Goal: Participate in discussion: Engage in conversation with other users on a specific topic

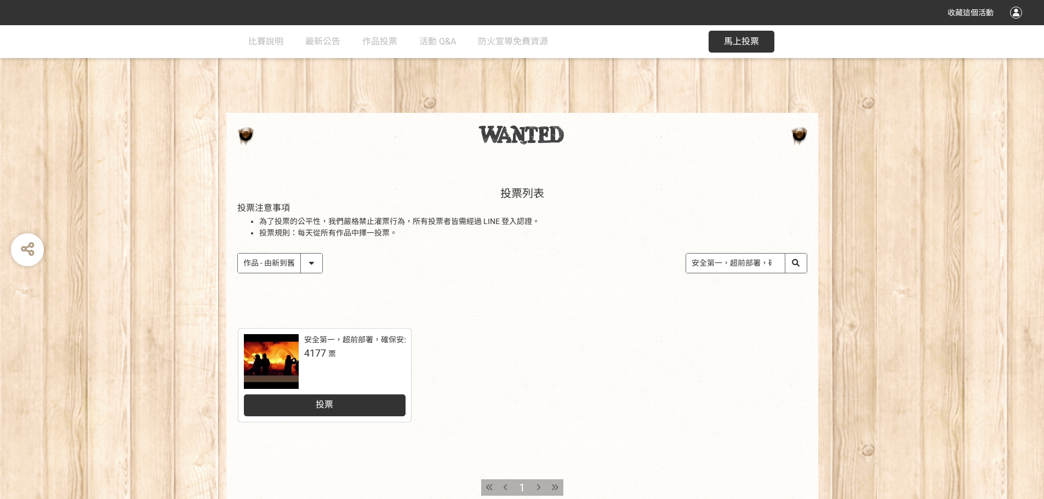
click at [340, 410] on div "投票" at bounding box center [325, 405] width 162 height 22
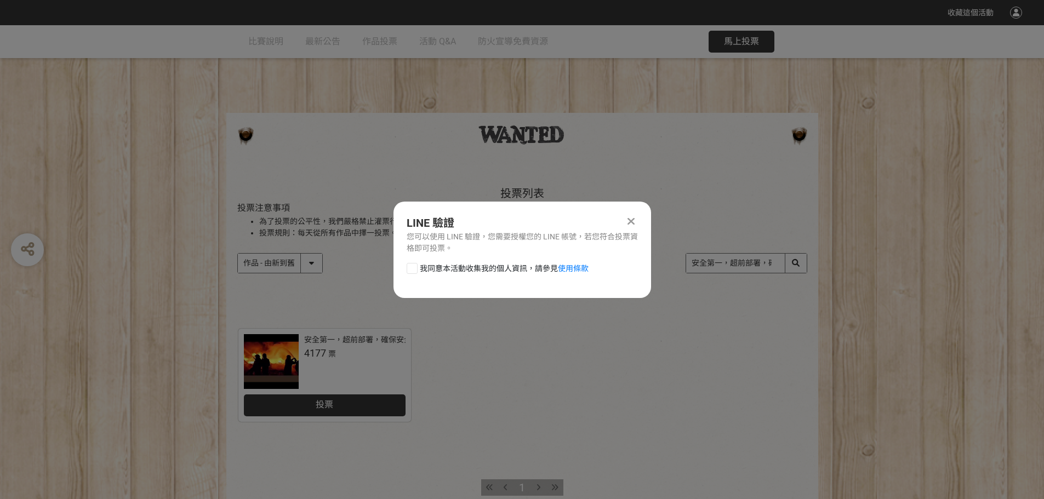
click at [506, 275] on div "我同意本活動收集我的個人資訊，請參見 使用條款" at bounding box center [521, 274] width 257 height 22
click at [506, 271] on span "我同意本活動收集我的個人資訊，請參見 使用條款" at bounding box center [504, 269] width 169 height 12
click at [414, 271] on input "我同意本活動收集我的個人資訊，請參見 使用條款" at bounding box center [410, 268] width 7 height 7
checkbox input "false"
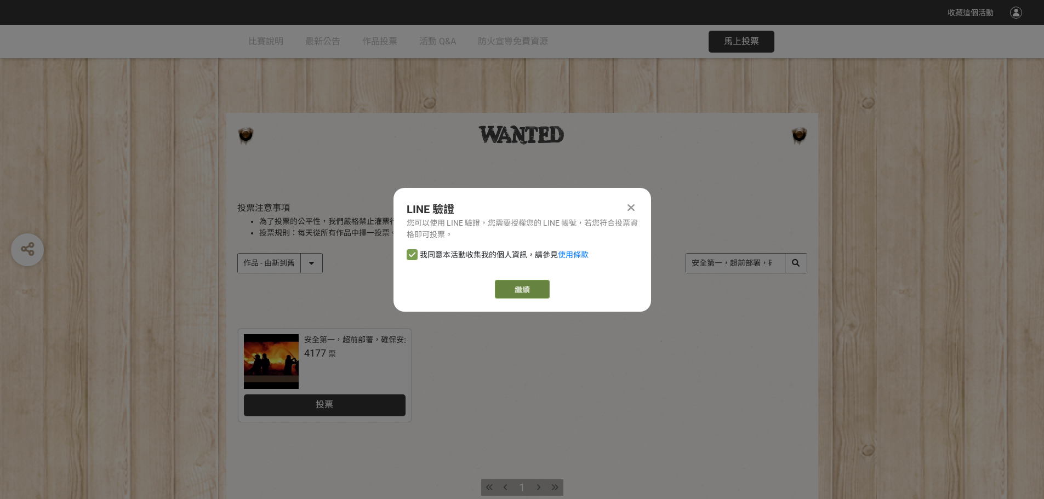
click at [514, 294] on button "繼續" at bounding box center [522, 289] width 55 height 19
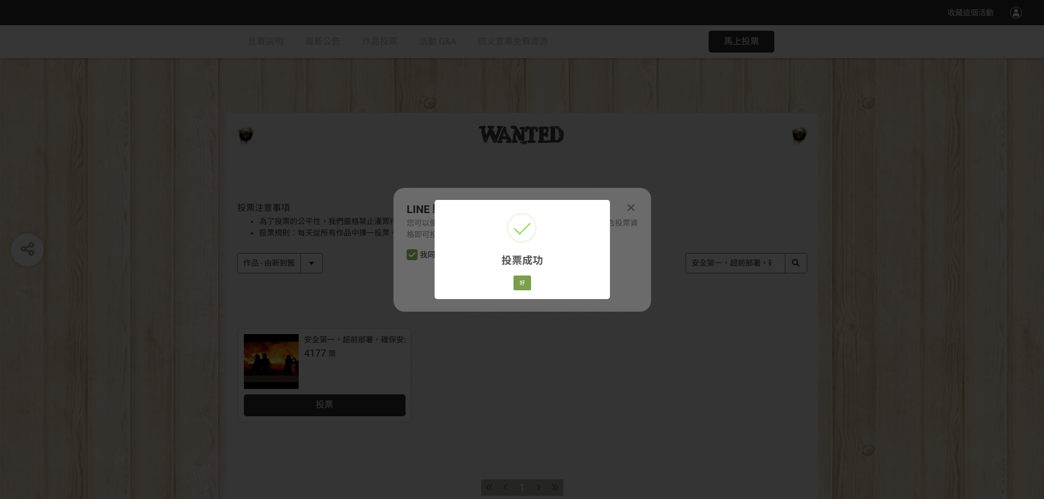
click at [531, 283] on div "好 Cancel" at bounding box center [521, 283] width 21 height 19
click at [525, 283] on button "好" at bounding box center [522, 283] width 18 height 15
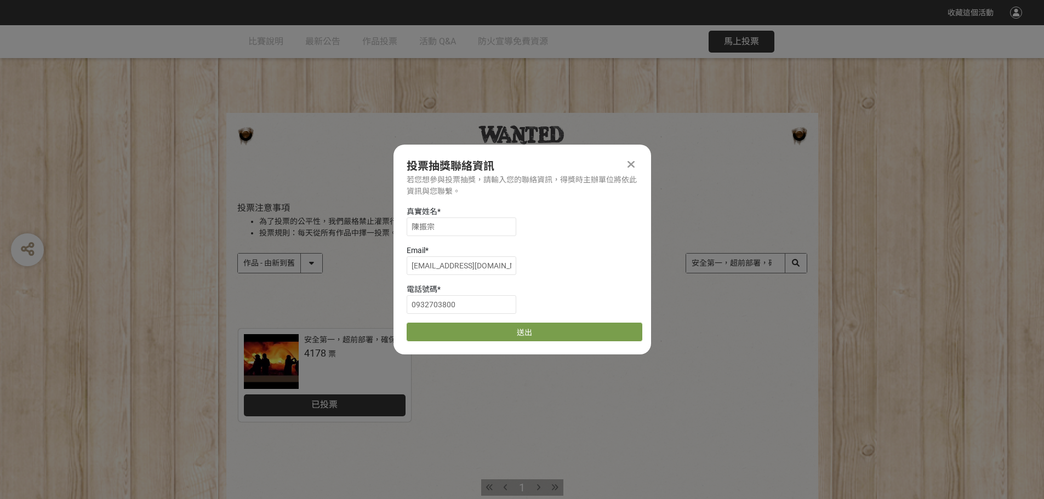
click at [525, 322] on div "真實姓名 * 陳振宗 Email * a0932703800@gmail.com 電話號碼 * 0932703800 送出" at bounding box center [521, 273] width 257 height 135
click at [525, 324] on button "送出" at bounding box center [524, 332] width 236 height 19
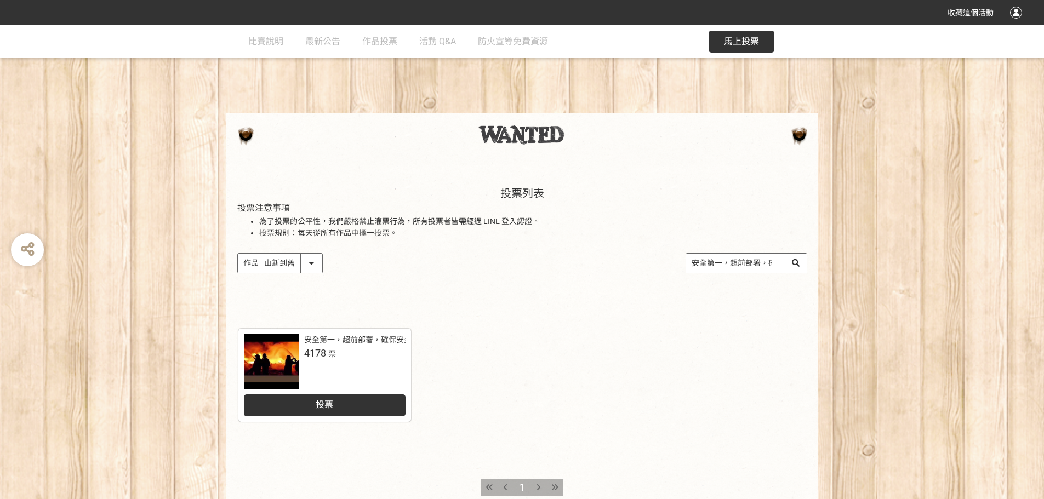
click at [361, 402] on div "投票" at bounding box center [325, 405] width 162 height 22
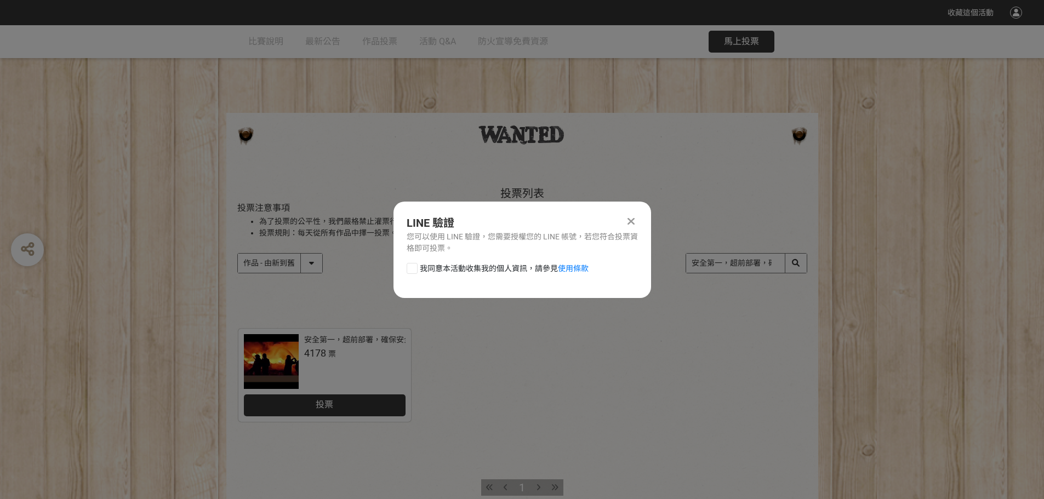
click at [469, 273] on span "我同意本活動收集我的個人資訊，請參見 使用條款" at bounding box center [504, 269] width 169 height 12
click at [414, 272] on input "我同意本活動收集我的個人資訊，請參見 使用條款" at bounding box center [410, 268] width 7 height 7
checkbox input "false"
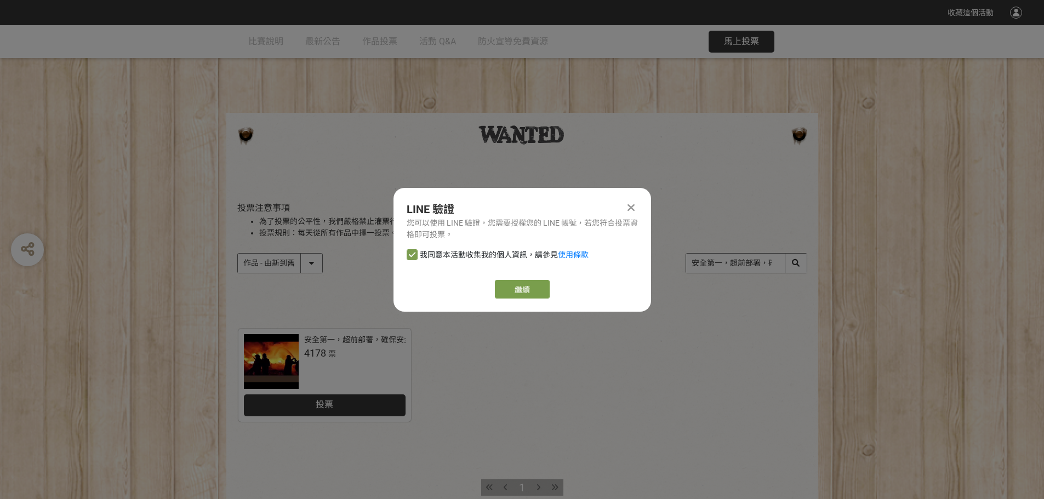
click at [519, 299] on div "LINE 驗證 您可以使用 LINE 驗證，您需要授權您的 LINE 帳號，若您符合投票資格即可投票。 我同意本活動收集我的個人資訊，請參見 使用條款 繼續" at bounding box center [521, 250] width 257 height 124
click at [521, 294] on button "繼續" at bounding box center [522, 289] width 55 height 19
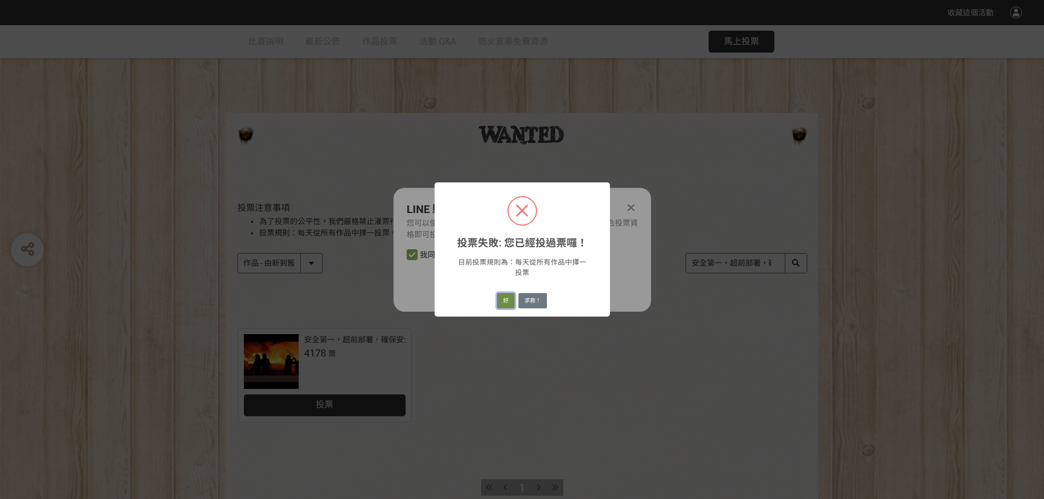
click at [500, 303] on button "好" at bounding box center [506, 300] width 18 height 15
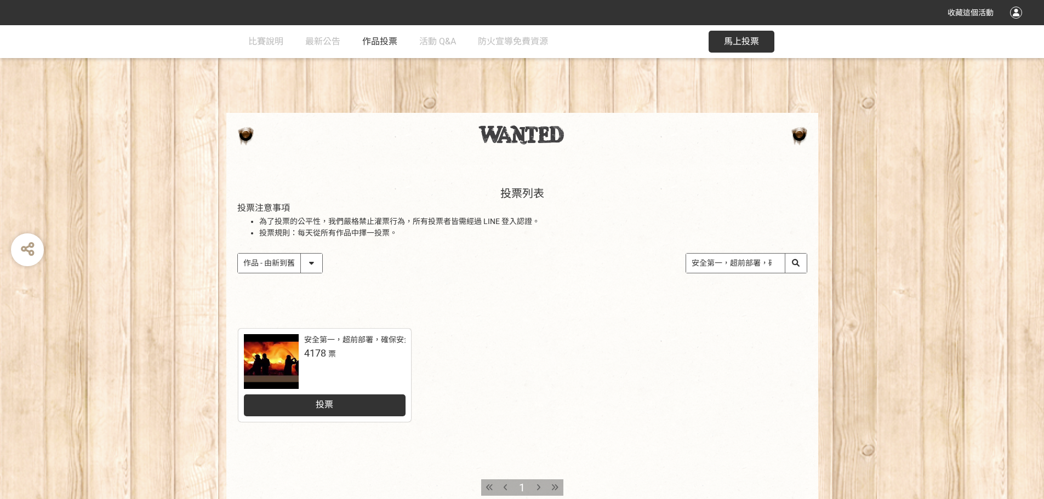
click at [386, 43] on span "作品投票" at bounding box center [379, 41] width 35 height 10
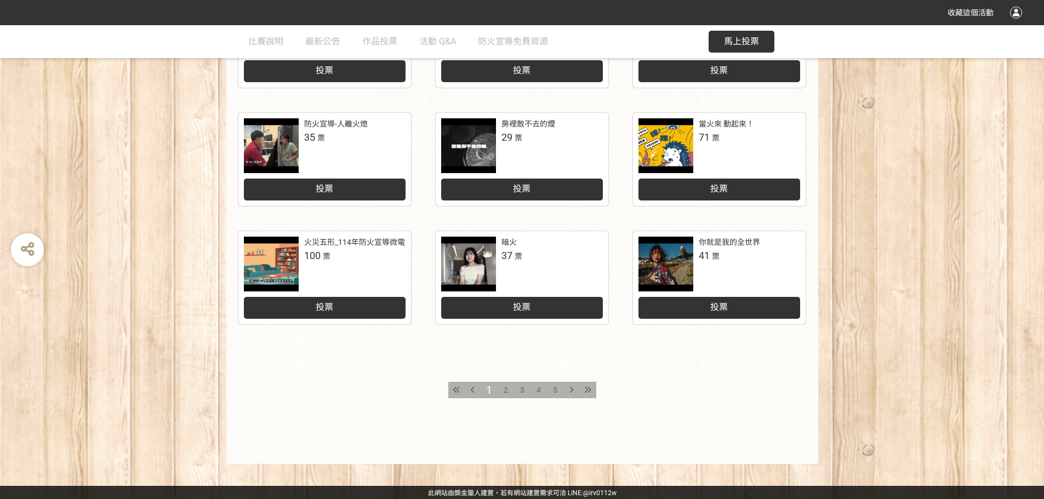
scroll to position [454, 0]
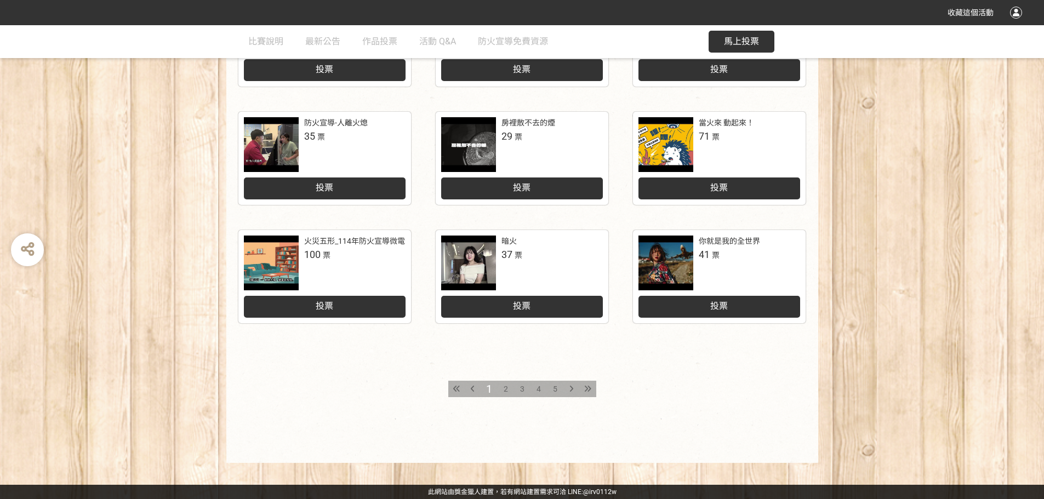
click at [503, 388] on span "2" at bounding box center [505, 389] width 4 height 9
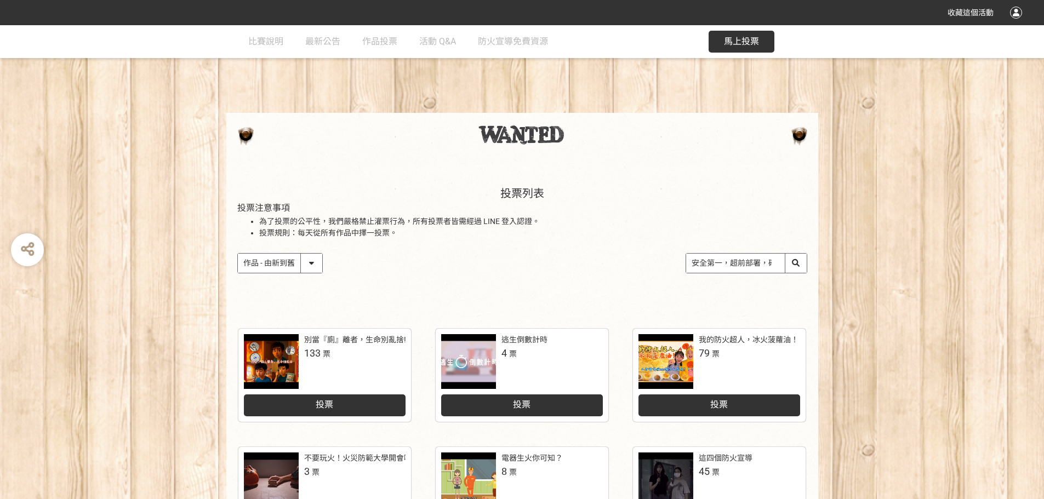
click at [308, 266] on select "作品 - 由新到舊 作品 - 由舊到新 票數 - 由多到少 票數 - 由少到多" at bounding box center [280, 263] width 84 height 19
click at [238, 254] on select "作品 - 由新到舊 作品 - 由舊到新 票數 - 由多到少 票數 - 由少到多" at bounding box center [280, 263] width 84 height 19
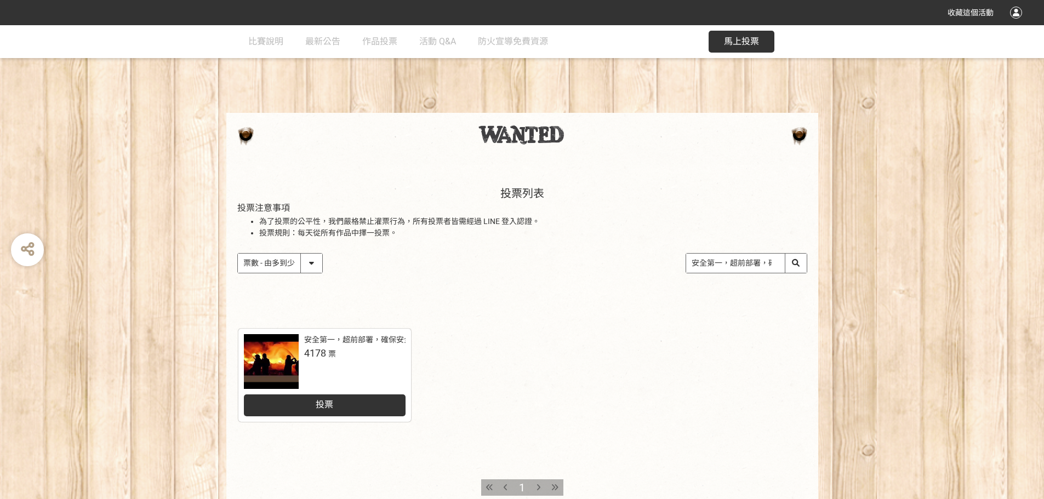
click at [314, 263] on select "作品 - 由新到舊 作品 - 由舊到新 票數 - 由多到少 票數 - 由少到多" at bounding box center [280, 263] width 84 height 19
click at [238, 254] on select "作品 - 由新到舊 作品 - 由舊到新 票數 - 由多到少 票數 - 由少到多" at bounding box center [280, 263] width 84 height 19
click at [315, 258] on select "作品 - 由新到舊 作品 - 由舊到新 票數 - 由多到少 票數 - 由少到多" at bounding box center [280, 263] width 84 height 19
select select "newest asc"
click at [238, 254] on select "作品 - 由新到舊 作品 - 由舊到新 票數 - 由多到少 票數 - 由少到多" at bounding box center [280, 263] width 84 height 19
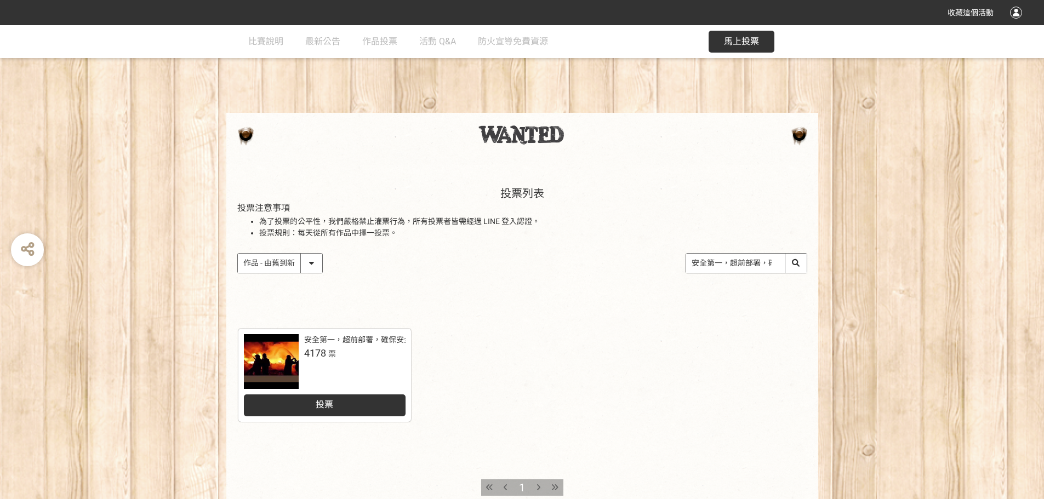
click at [320, 263] on select "作品 - 由新到舊 作品 - 由舊到新 票數 - 由多到少 票數 - 由少到多" at bounding box center [280, 263] width 84 height 19
click at [377, 259] on div "作品 - 由新到舊 作品 - 由舊到新 票數 - 由多到少 票數 - 由少到多 安全第一，超前部署，確保安全" at bounding box center [522, 263] width 570 height 20
click at [385, 40] on span "作品投票" at bounding box center [379, 41] width 35 height 10
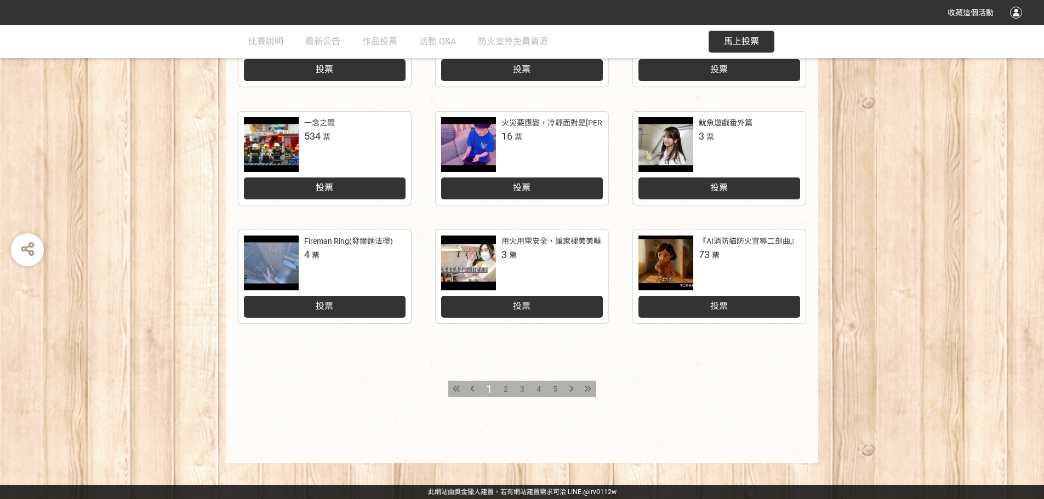
click at [502, 393] on div "2" at bounding box center [505, 389] width 16 height 16
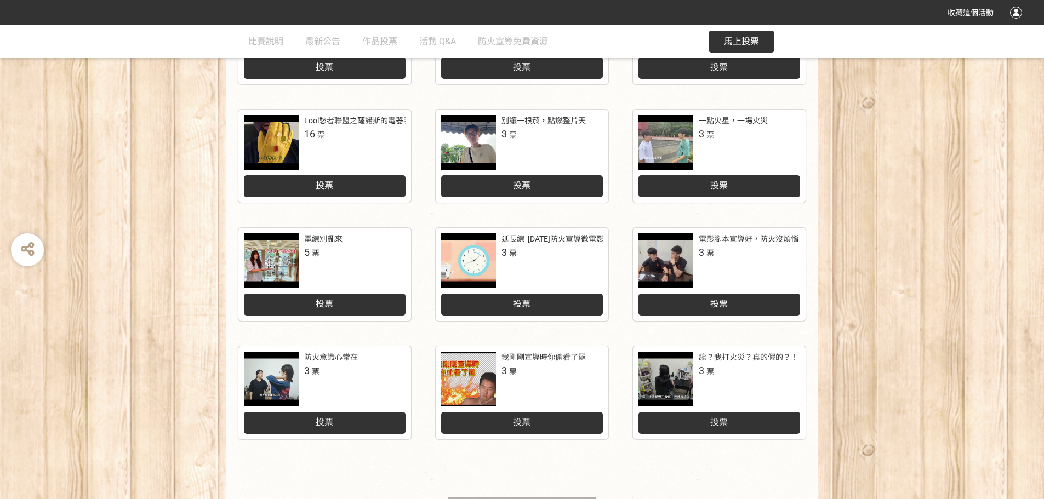
scroll to position [438, 0]
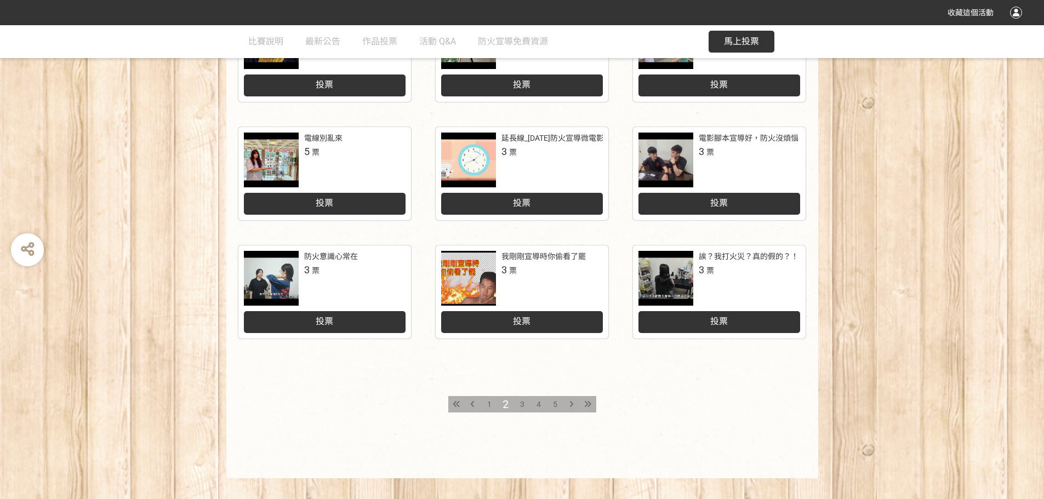
click at [524, 403] on span "3" at bounding box center [522, 404] width 4 height 9
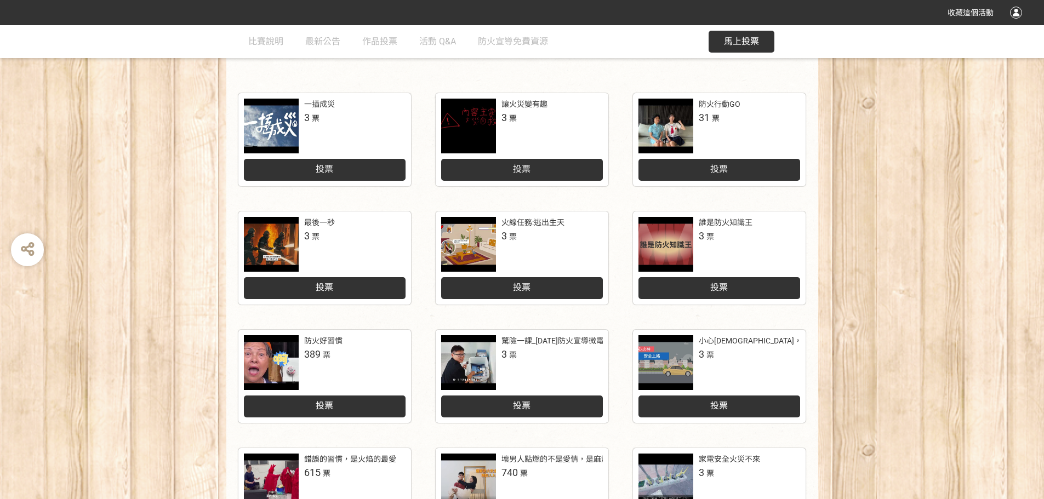
scroll to position [383, 0]
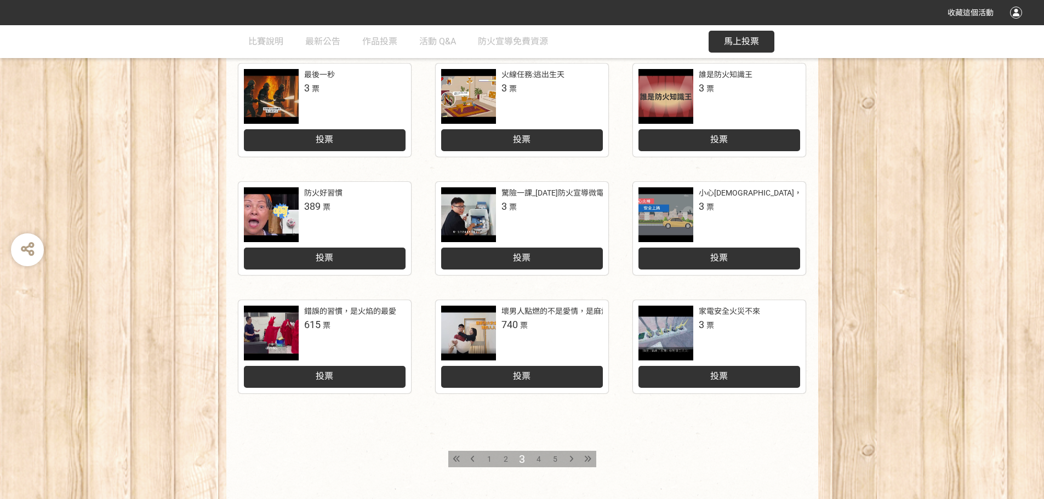
click at [537, 459] on span "4" at bounding box center [538, 459] width 4 height 9
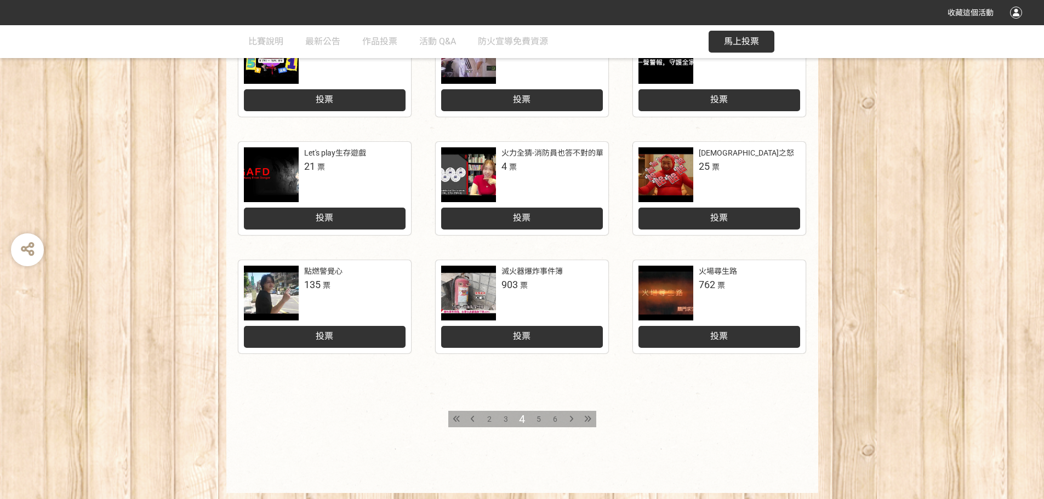
scroll to position [438, 0]
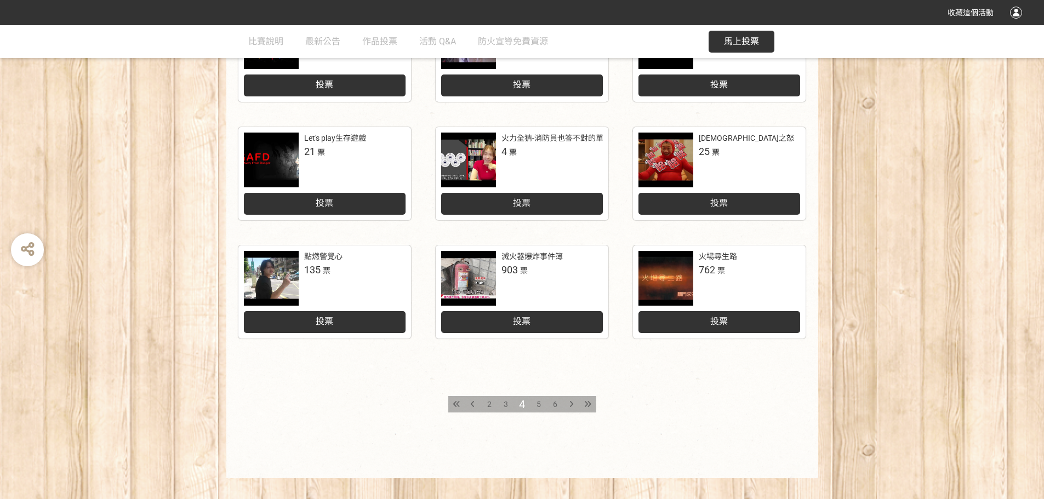
click at [537, 406] on span "5" at bounding box center [538, 404] width 4 height 9
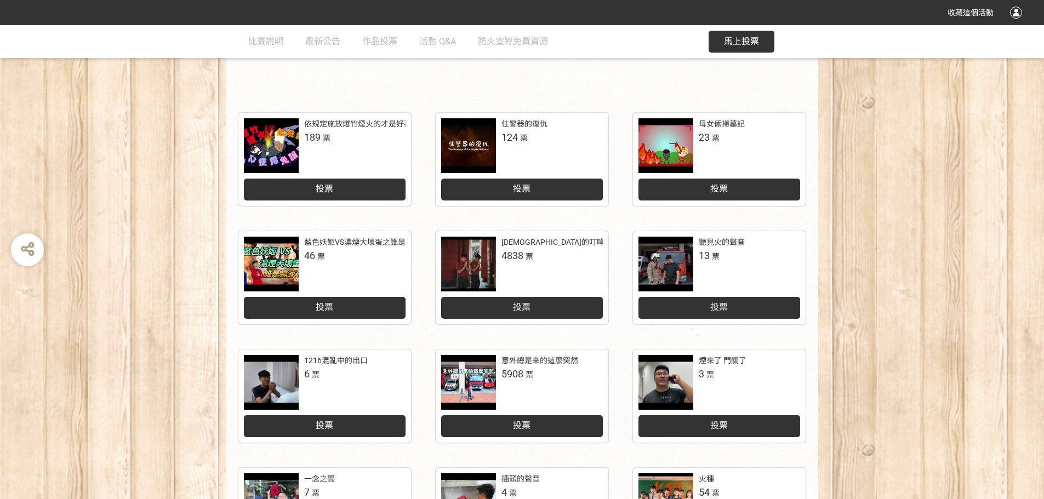
scroll to position [219, 0]
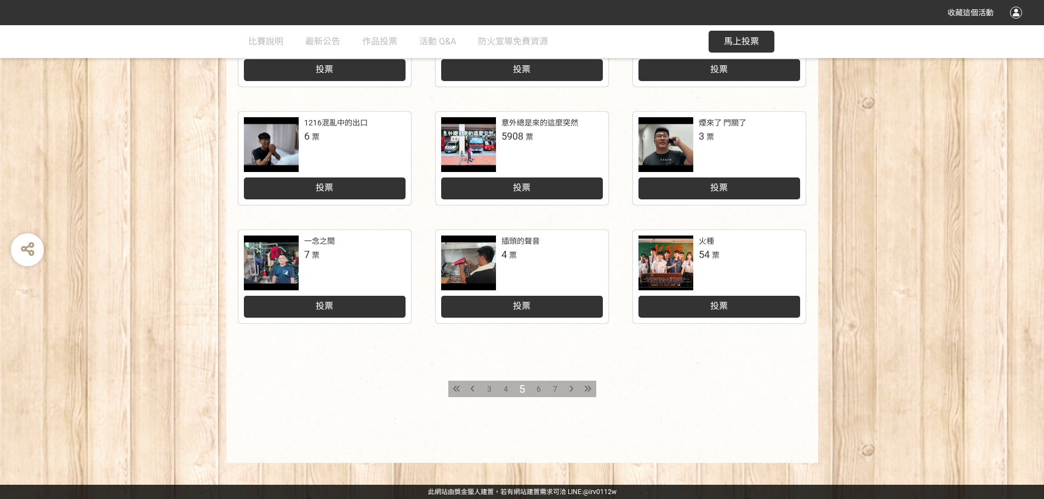
click at [537, 393] on span "6" at bounding box center [538, 389] width 4 height 9
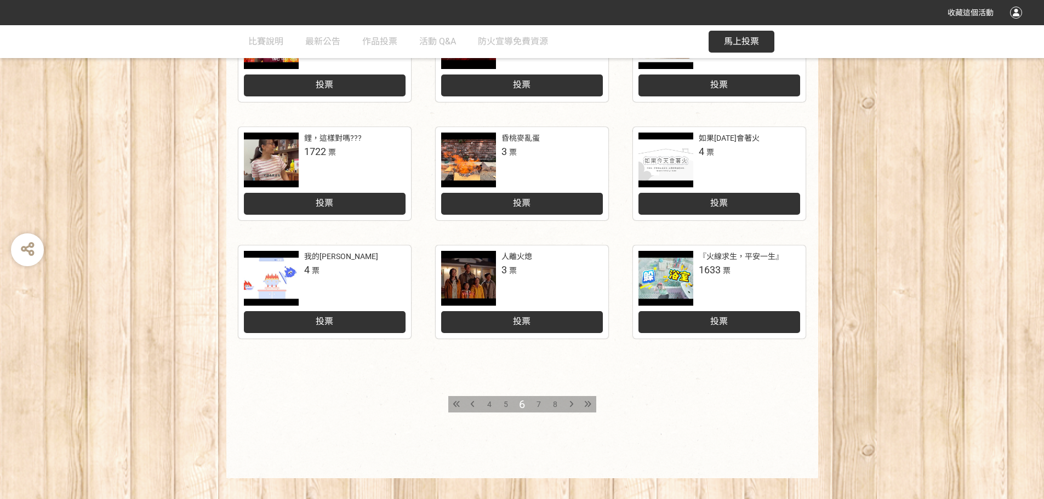
click at [540, 404] on span "7" at bounding box center [538, 404] width 4 height 9
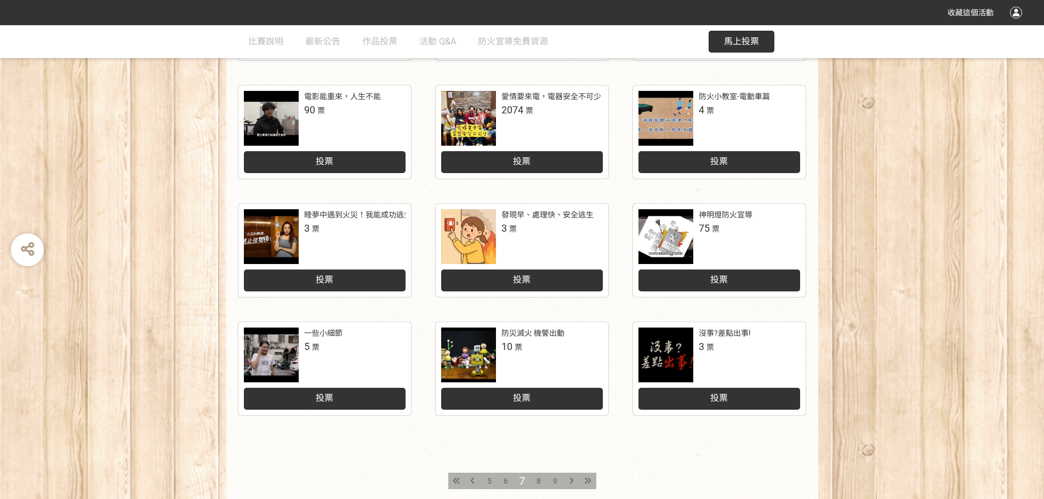
scroll to position [383, 0]
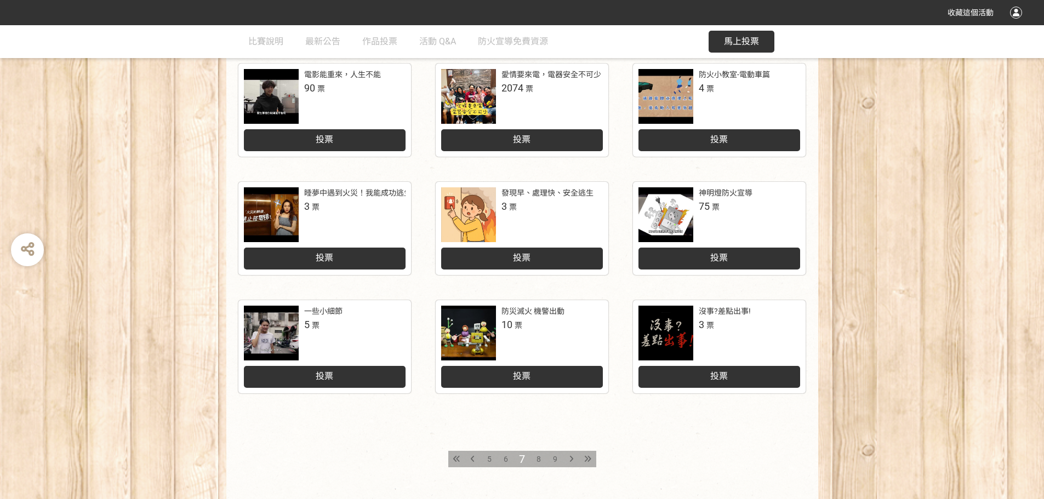
click at [535, 456] on div "8" at bounding box center [538, 459] width 16 height 16
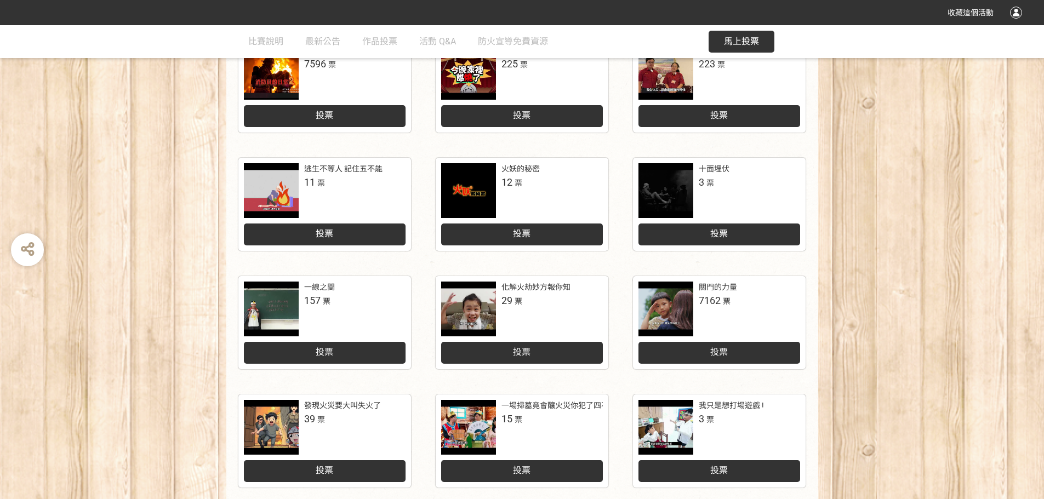
scroll to position [383, 0]
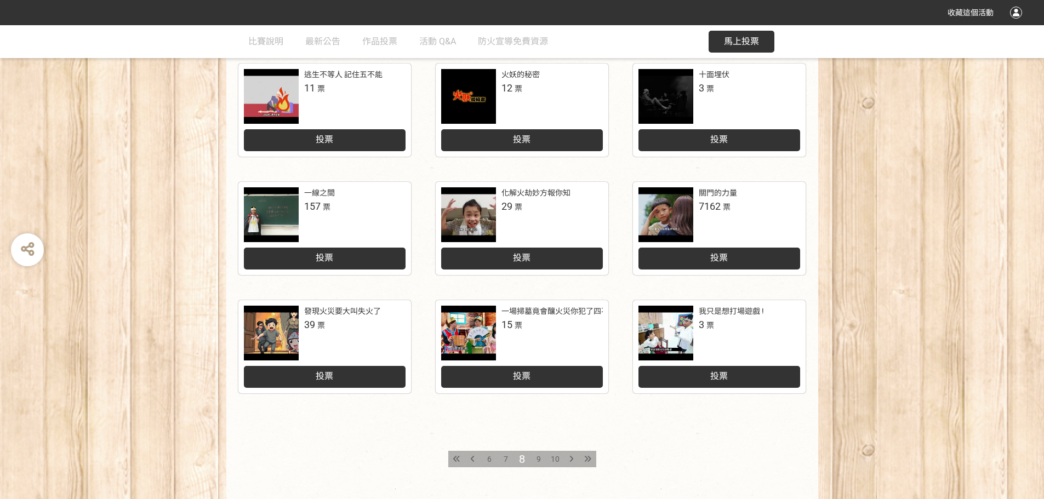
click at [540, 460] on span "9" at bounding box center [538, 459] width 4 height 9
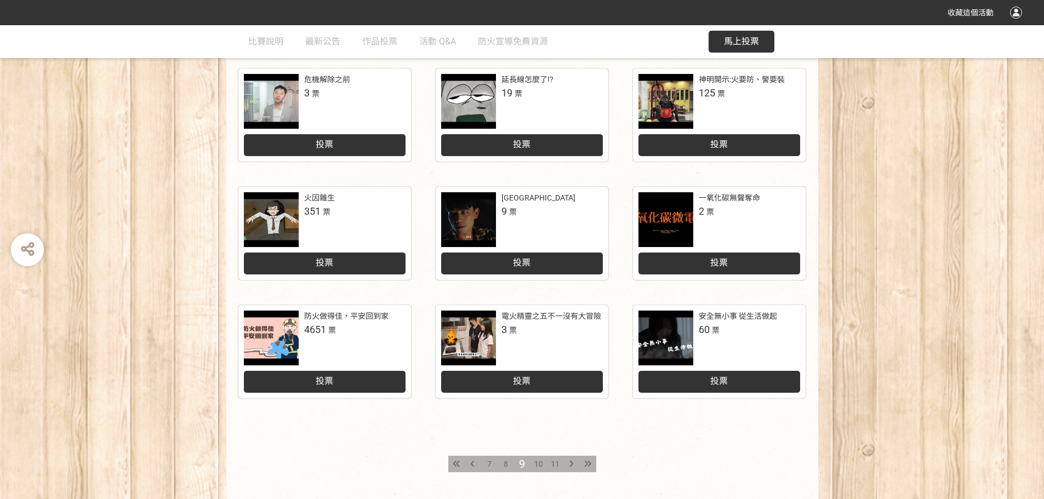
scroll to position [383, 0]
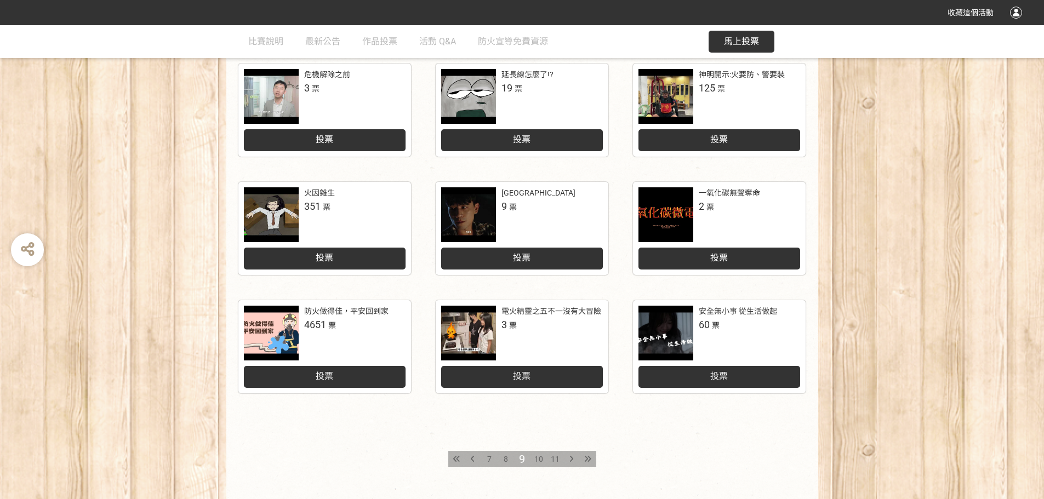
click at [543, 461] on div "10" at bounding box center [538, 459] width 16 height 16
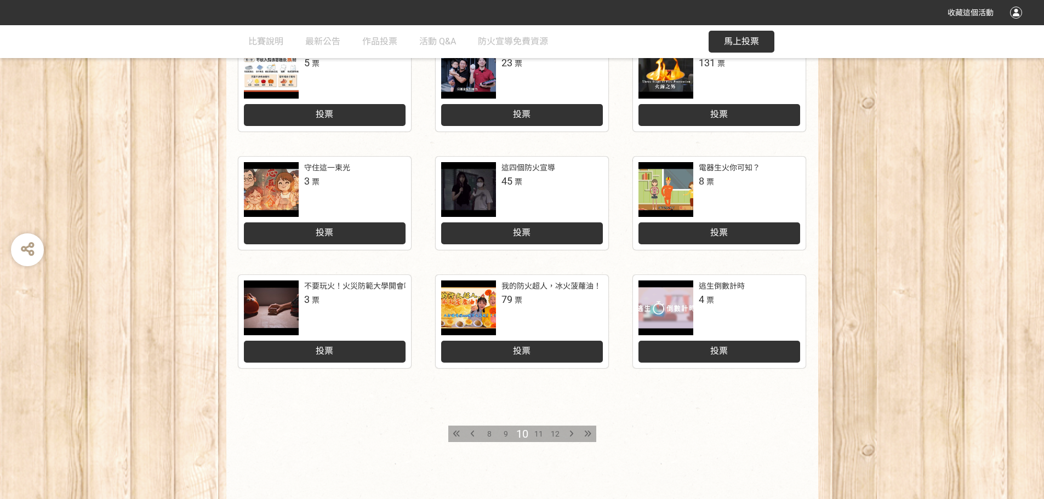
scroll to position [438, 0]
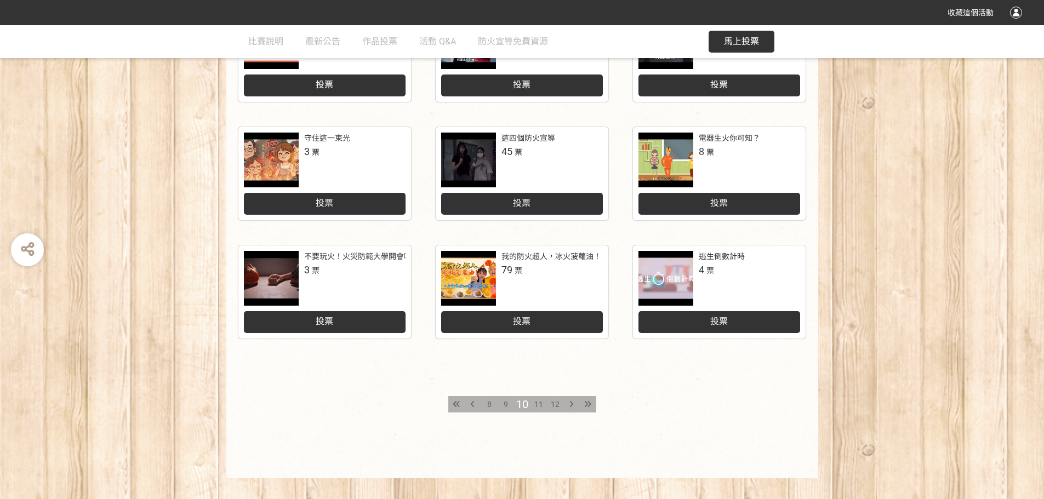
click at [543, 403] on div "11" at bounding box center [538, 404] width 16 height 16
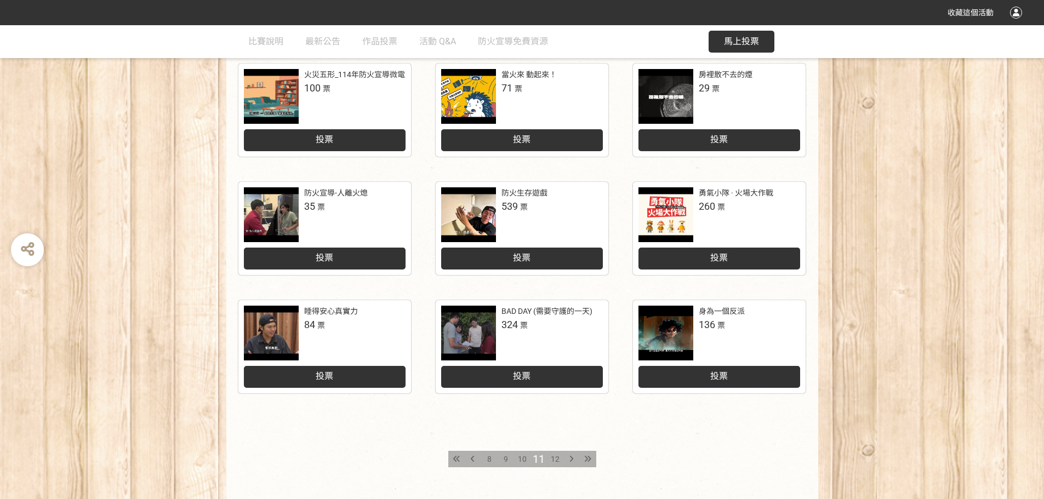
click at [555, 457] on span "12" at bounding box center [555, 459] width 9 height 9
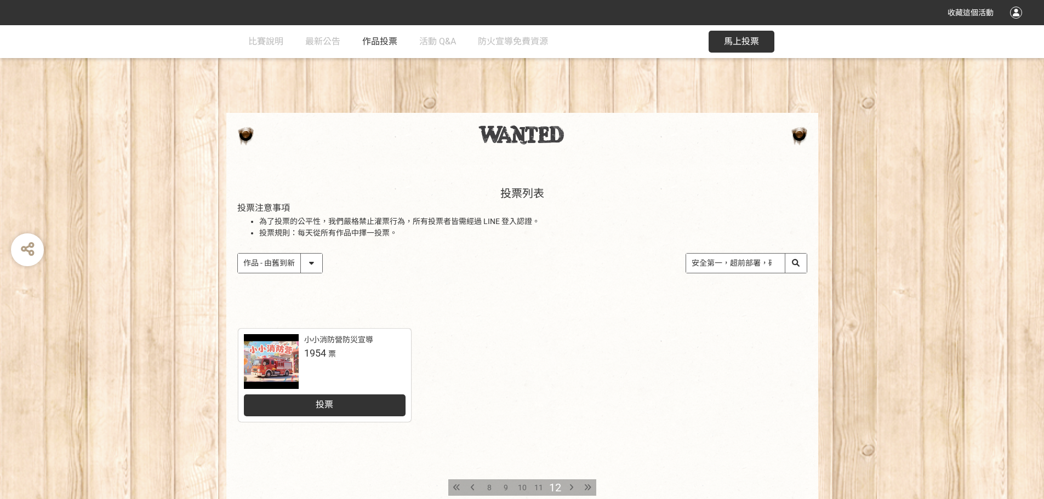
click at [386, 38] on span "作品投票" at bounding box center [379, 41] width 35 height 10
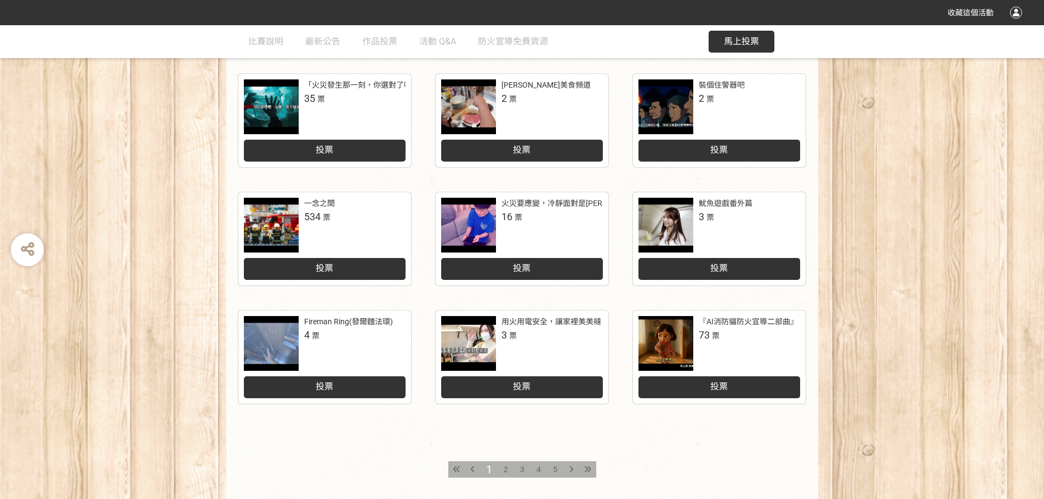
scroll to position [454, 0]
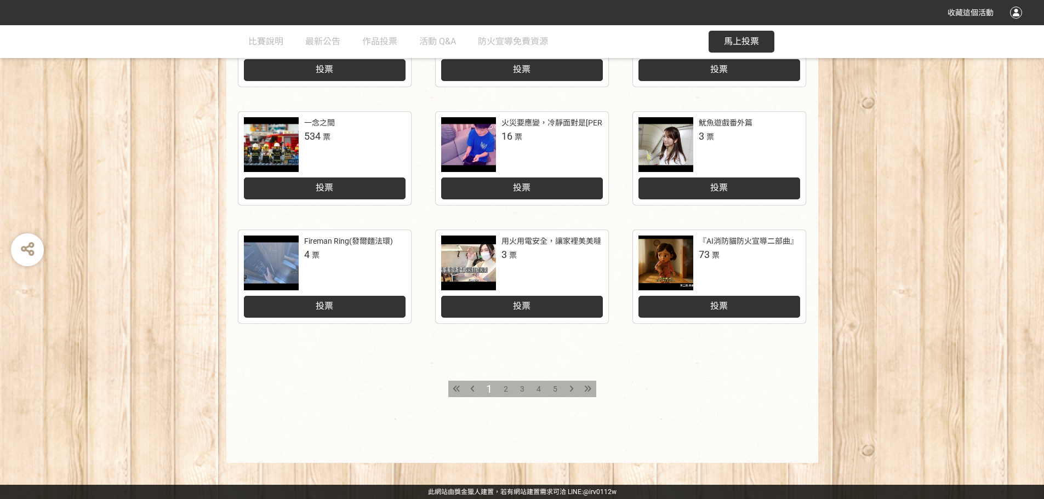
click at [505, 390] on span "2" at bounding box center [505, 389] width 4 height 9
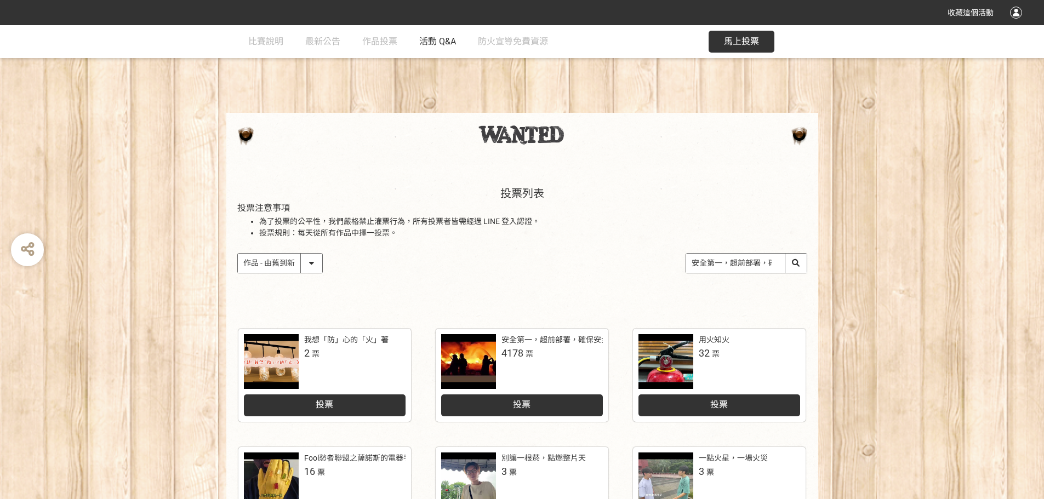
click at [430, 37] on span "活動 Q&A" at bounding box center [437, 41] width 37 height 10
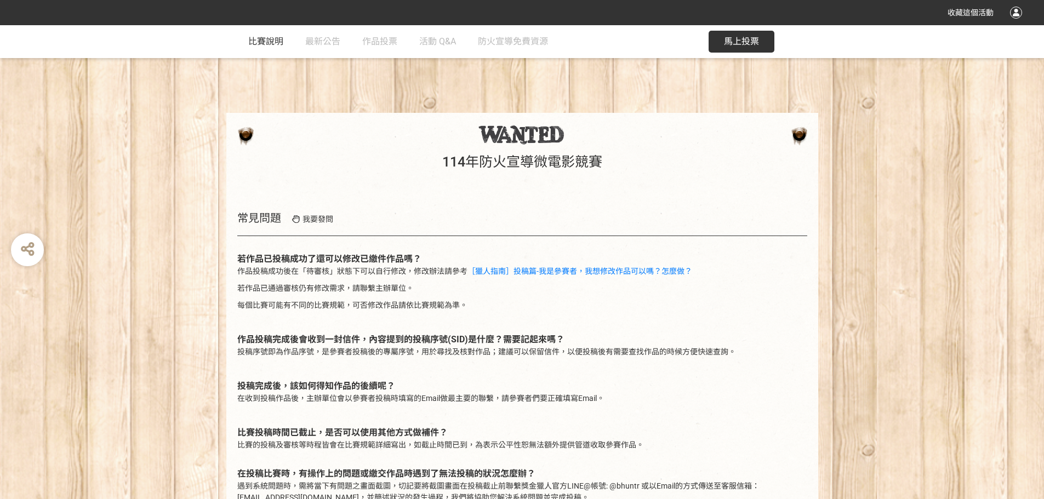
click at [273, 43] on span "比賽說明" at bounding box center [265, 41] width 35 height 10
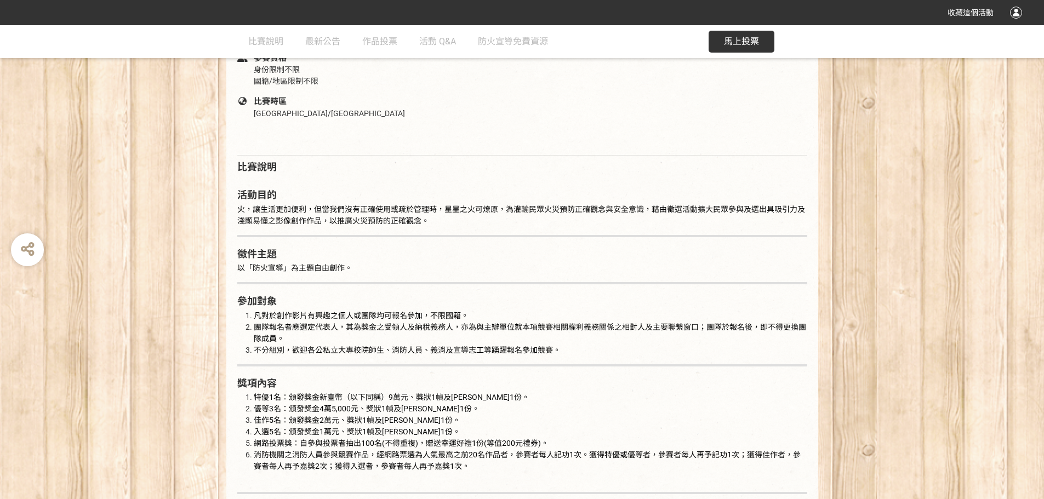
scroll to position [493, 0]
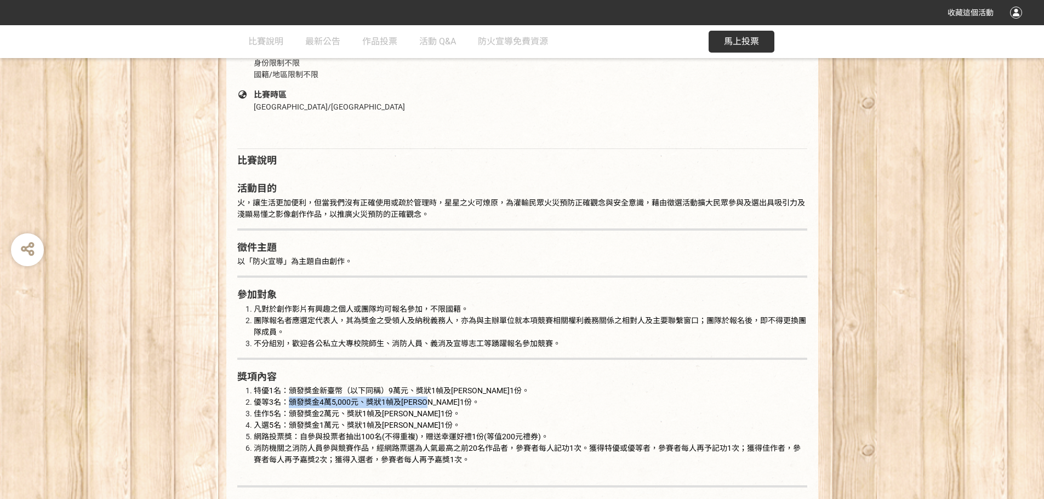
drag, startPoint x: 285, startPoint y: 401, endPoint x: 458, endPoint y: 400, distance: 172.5
click at [458, 400] on li "優等3名：頒發獎金4萬5,000元、獎狀1幀及紀念品1份。" at bounding box center [530, 403] width 553 height 12
click at [446, 404] on li "優等3名：頒發獎金4萬5,000元、獎狀1幀及紀念品1份。" at bounding box center [530, 403] width 553 height 12
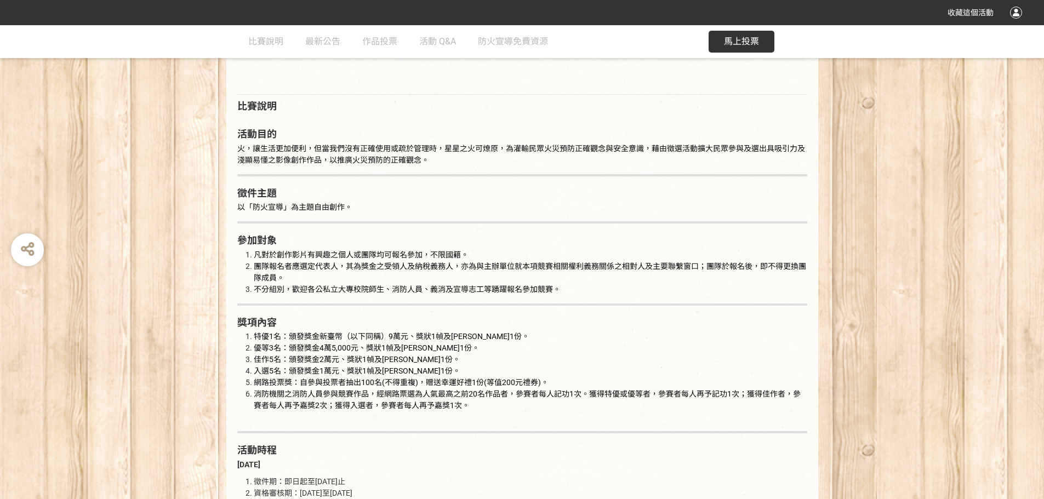
scroll to position [548, 0]
drag, startPoint x: 341, startPoint y: 383, endPoint x: 499, endPoint y: 383, distance: 157.8
click at [499, 383] on span "網路投票獎：自參與投票者抽出100名(不得重複)，贈送幸運好禮1份(等值200元禮券)。" at bounding box center [401, 381] width 295 height 9
click at [514, 382] on span "網路投票獎：自參與投票者抽出100名(不得重複)，贈送幸運好禮1份(等值200元禮券)。" at bounding box center [401, 381] width 295 height 9
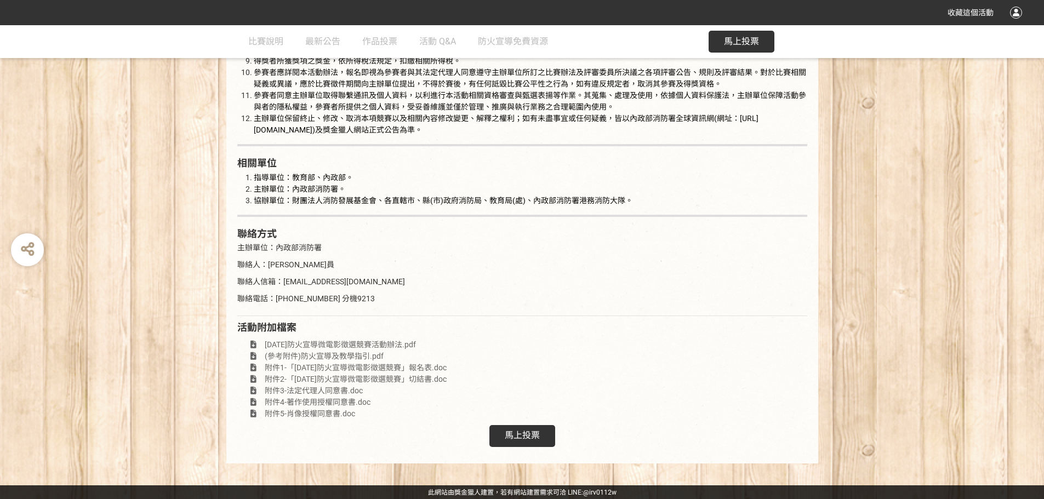
scroll to position [1982, 0]
